Goal: Task Accomplishment & Management: Manage account settings

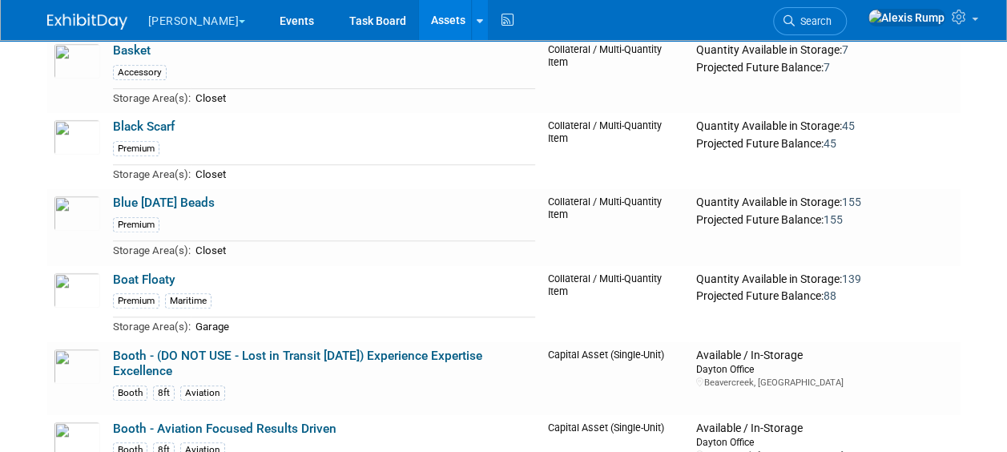
scroll to position [3431, 0]
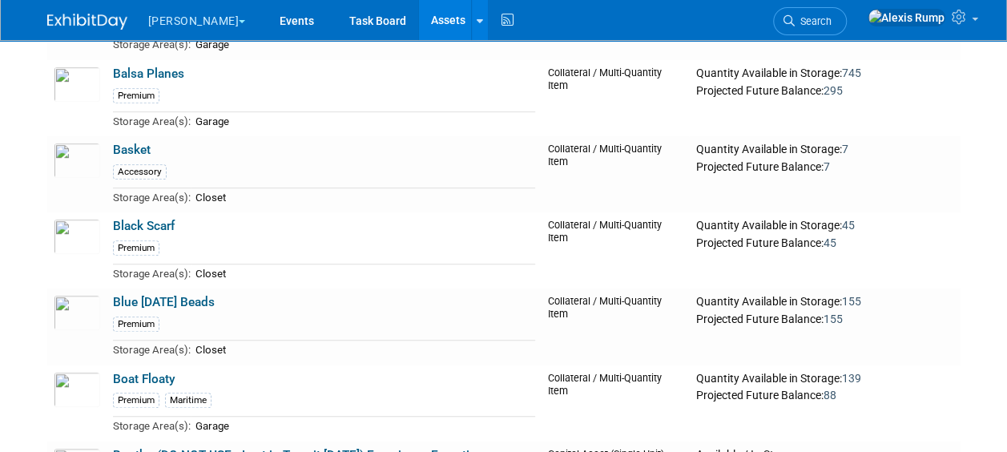
click at [173, 22] on button "[PERSON_NAME]" at bounding box center [206, 17] width 119 height 35
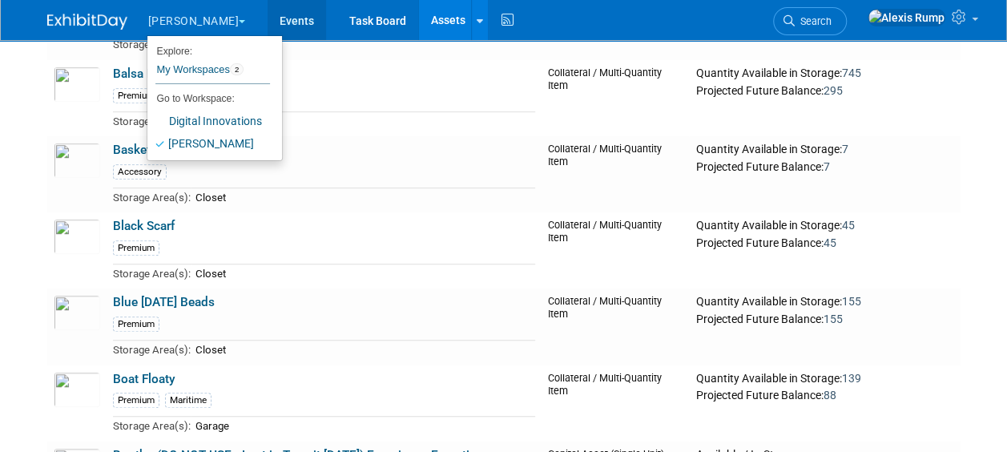
click at [267, 22] on link "Events" at bounding box center [296, 20] width 58 height 40
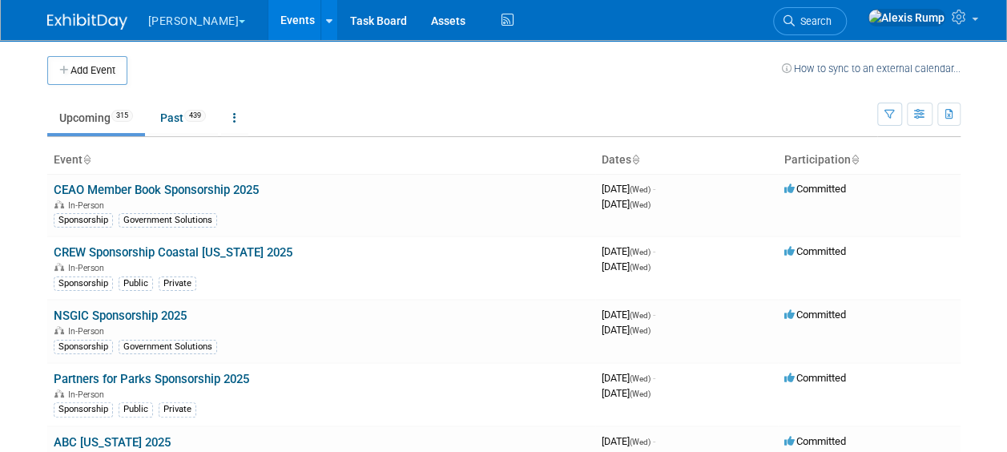
scroll to position [6194, 0]
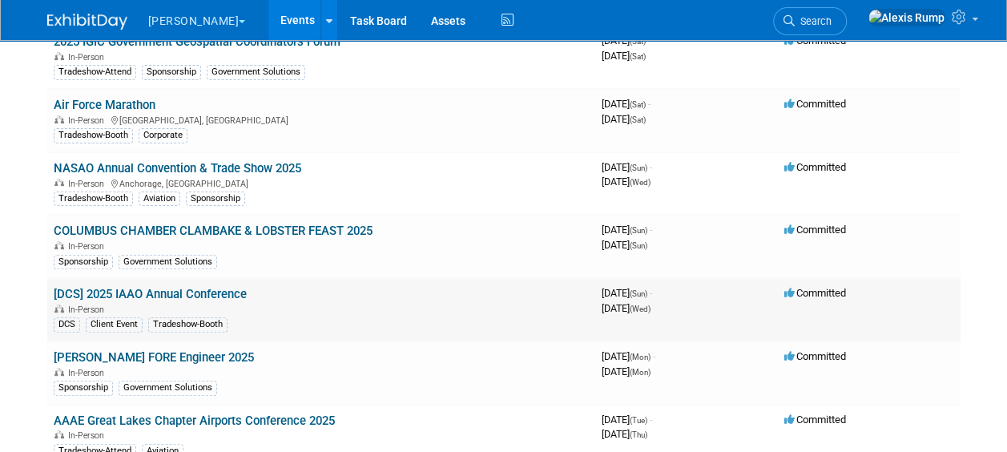
click at [199, 278] on td "[DCS] 2025 IAAO Annual Conference In-Person DCS Client Event Tradeshow-Booth" at bounding box center [321, 309] width 548 height 63
click at [199, 287] on link "[DCS] 2025 IAAO Annual Conference" at bounding box center [150, 294] width 193 height 14
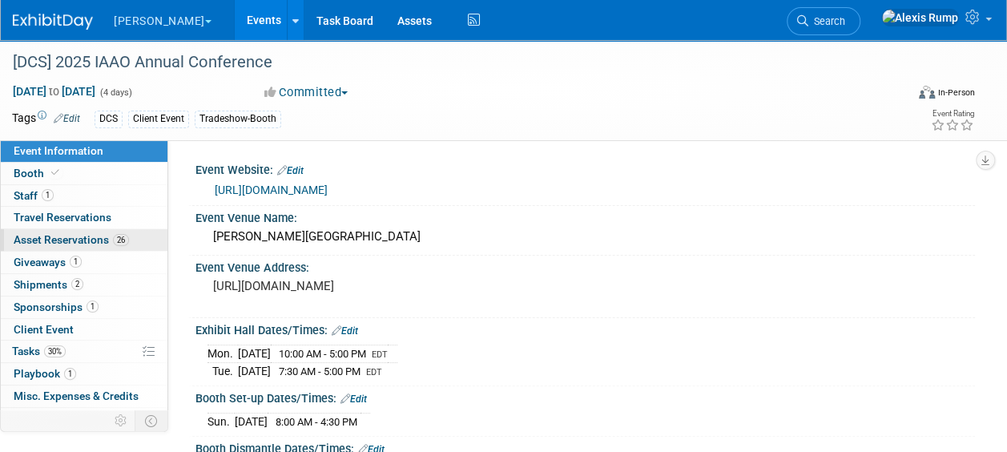
click at [87, 241] on span "Asset Reservations 26" at bounding box center [71, 239] width 115 height 13
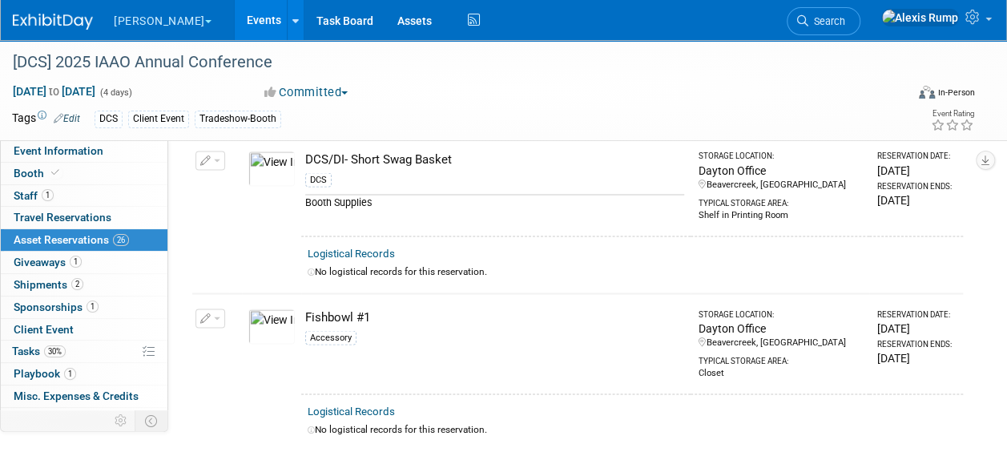
scroll to position [4518, 0]
